Goal: Task Accomplishment & Management: Manage account settings

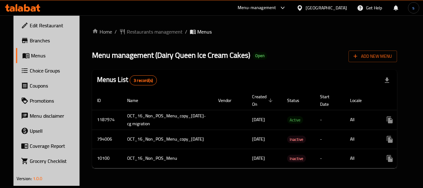
click at [22, 10] on icon at bounding box center [20, 8] width 5 height 5
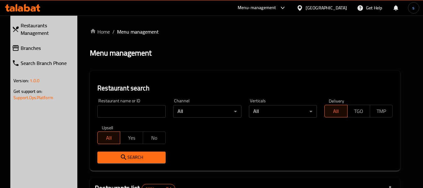
click at [21, 44] on span "Branches" at bounding box center [48, 48] width 55 height 8
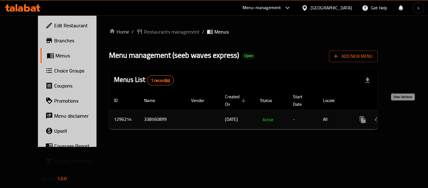
click at [405, 116] on icon "enhanced table" at bounding box center [408, 120] width 8 height 8
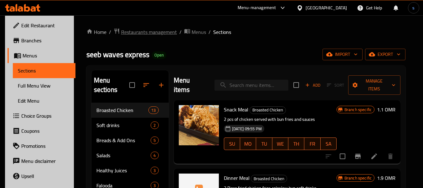
click at [137, 30] on span "Restaurants management" at bounding box center [149, 32] width 56 height 8
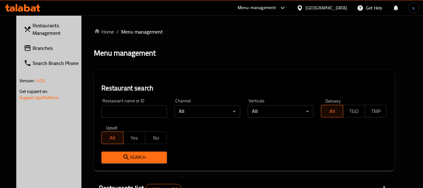
click at [112, 113] on input "search" at bounding box center [135, 111] width 66 height 13
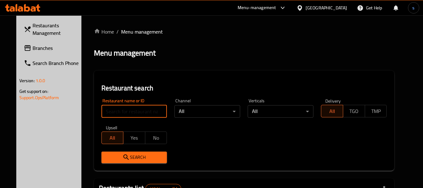
paste input "699940"
type input "699940"
click button "Search" at bounding box center [135, 157] width 66 height 12
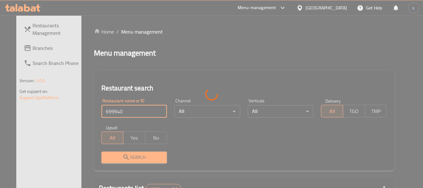
click button "Search" at bounding box center [135, 157] width 66 height 12
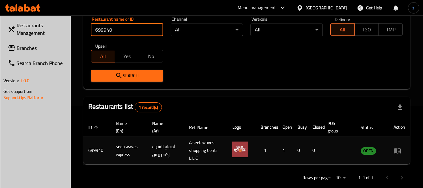
scroll to position [92, 0]
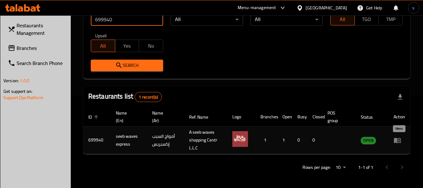
click at [398, 143] on icon "enhanced table" at bounding box center [398, 140] width 8 height 8
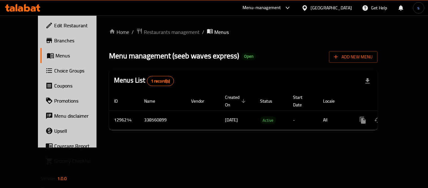
click at [17, 8] on icon at bounding box center [17, 7] width 2 height 7
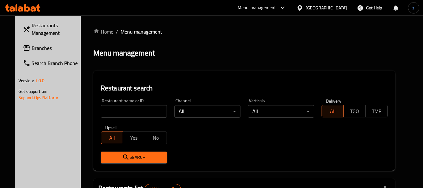
click at [32, 48] on span "Branches" at bounding box center [57, 48] width 50 height 8
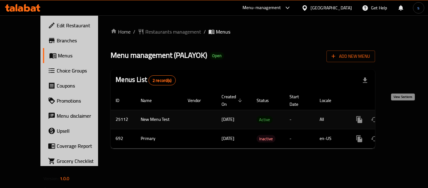
click at [405, 116] on icon "enhanced table" at bounding box center [405, 120] width 8 height 8
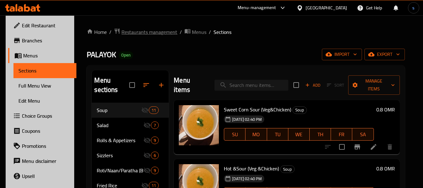
click at [128, 34] on span "Restaurants management" at bounding box center [150, 32] width 56 height 8
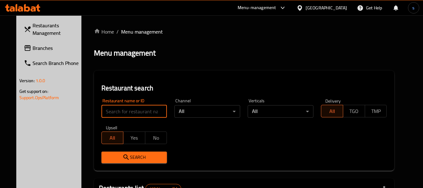
click at [120, 112] on input "search" at bounding box center [135, 111] width 66 height 13
paste input "699940"
type input "699940"
click button "Search" at bounding box center [135, 157] width 66 height 12
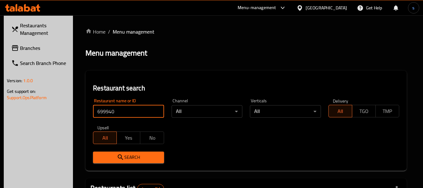
scroll to position [92, 0]
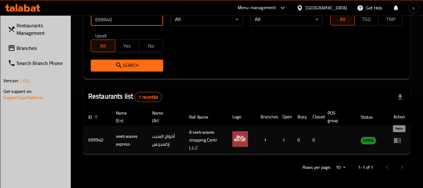
click at [400, 142] on icon "enhanced table" at bounding box center [397, 140] width 7 height 5
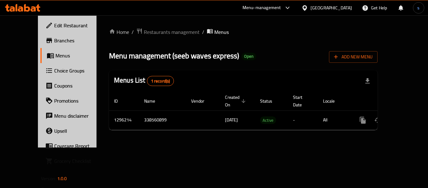
click at [16, 1] on div "Menu-management [GEOGRAPHIC_DATA] Get Help s" at bounding box center [214, 7] width 428 height 15
